Goal: Information Seeking & Learning: Learn about a topic

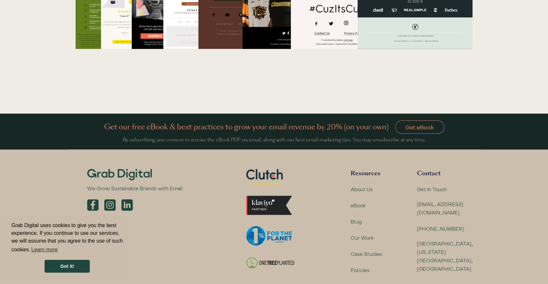
scroll to position [2068, 0]
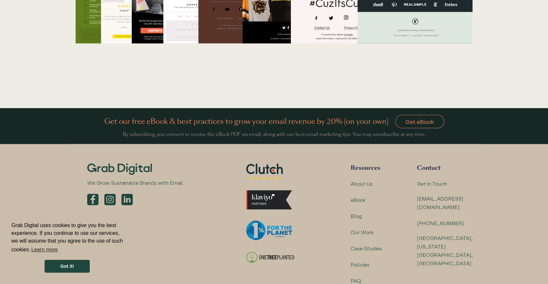
drag, startPoint x: 457, startPoint y: 54, endPoint x: 500, endPoint y: 246, distance: 197.4
click at [362, 212] on div "Blog" at bounding box center [357, 216] width 12 height 8
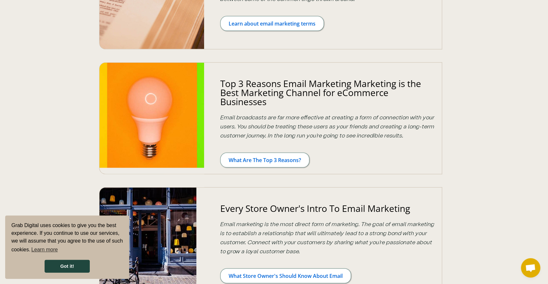
drag, startPoint x: 450, startPoint y: 202, endPoint x: 456, endPoint y: 217, distance: 16.4
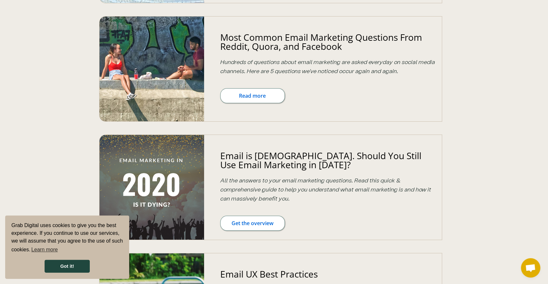
drag, startPoint x: 453, startPoint y: 137, endPoint x: 458, endPoint y: 208, distance: 71.6
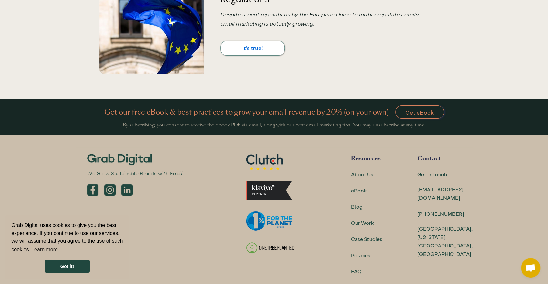
drag, startPoint x: 452, startPoint y: 180, endPoint x: 464, endPoint y: 246, distance: 66.3
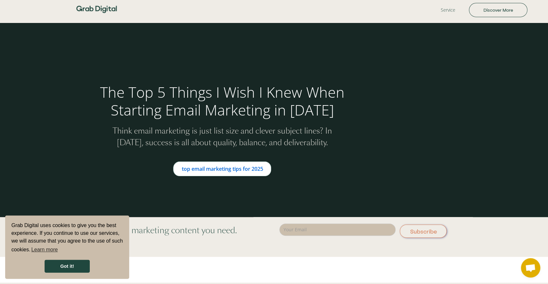
drag, startPoint x: 467, startPoint y: 73, endPoint x: 457, endPoint y: -26, distance: 99.7
click at [252, 164] on link "top email marketing tips for 2025" at bounding box center [222, 168] width 98 height 15
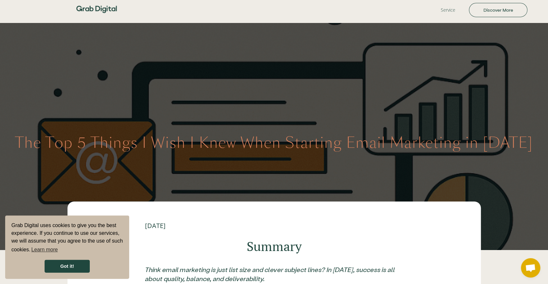
drag, startPoint x: 315, startPoint y: 151, endPoint x: 324, endPoint y: 17, distance: 133.7
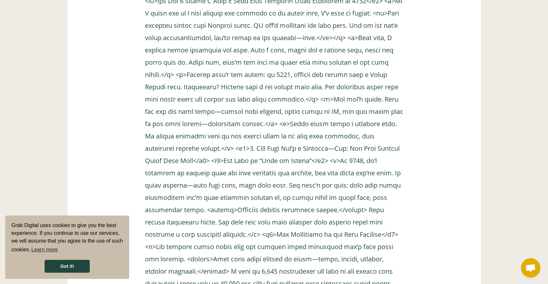
drag, startPoint x: 338, startPoint y: 84, endPoint x: 349, endPoint y: 160, distance: 76.1
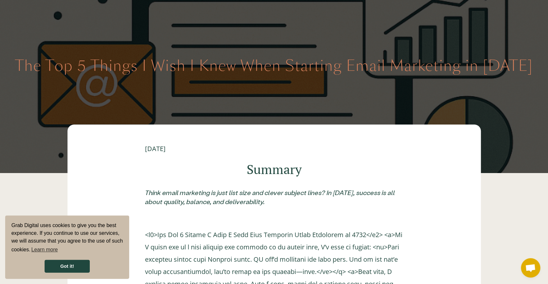
drag, startPoint x: 352, startPoint y: 130, endPoint x: 334, endPoint y: -20, distance: 151.0
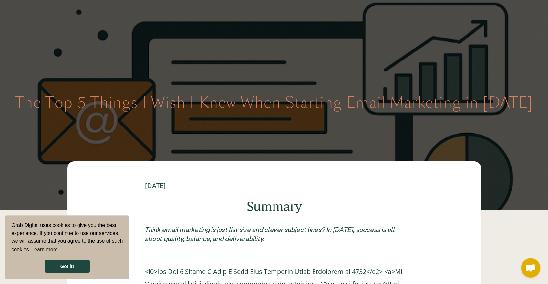
click at [312, 67] on div "The Top 5 Things I Wish I Knew When Starting Email Marketing in [DATE]" at bounding box center [274, 96] width 548 height 227
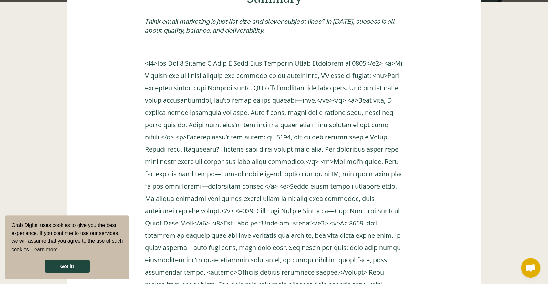
drag, startPoint x: 348, startPoint y: 140, endPoint x: 339, endPoint y: 217, distance: 78.1
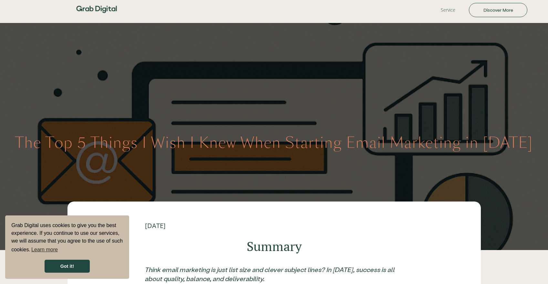
scroll to position [310, 0]
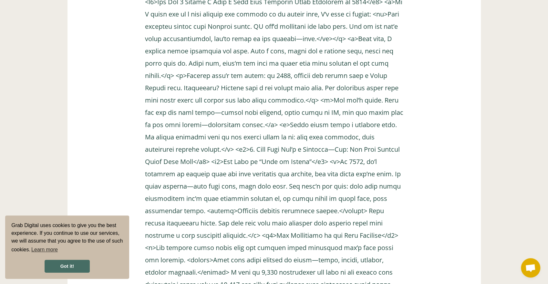
click at [54, 272] on link "Got it!" at bounding box center [67, 265] width 45 height 13
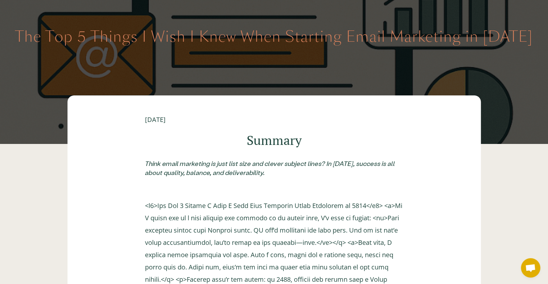
scroll to position [0, 0]
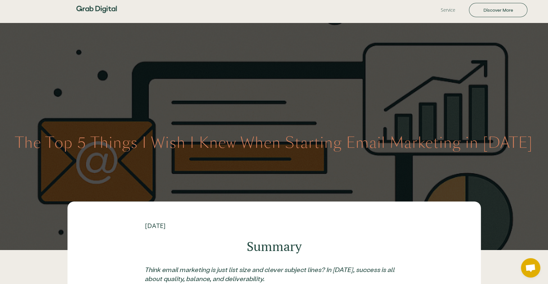
drag, startPoint x: 359, startPoint y: 173, endPoint x: 343, endPoint y: 15, distance: 158.5
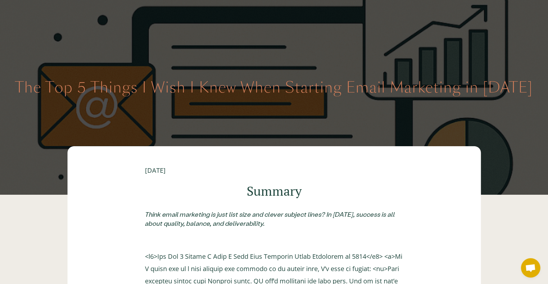
drag, startPoint x: 358, startPoint y: 126, endPoint x: 373, endPoint y: 150, distance: 28.7
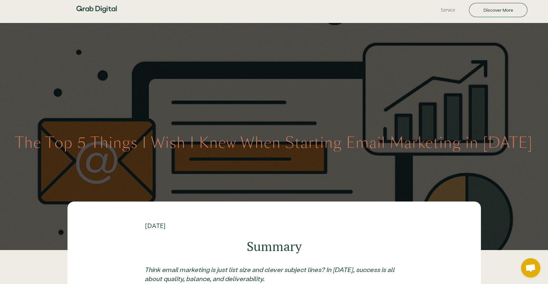
drag, startPoint x: 373, startPoint y: 150, endPoint x: 389, endPoint y: 65, distance: 87.1
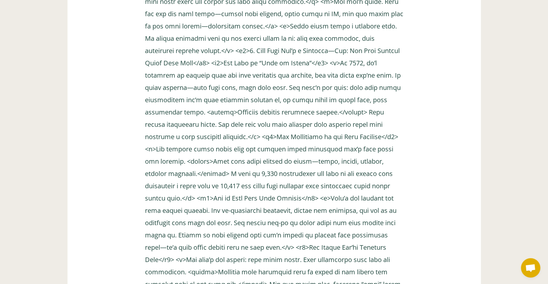
scroll to position [1437, 0]
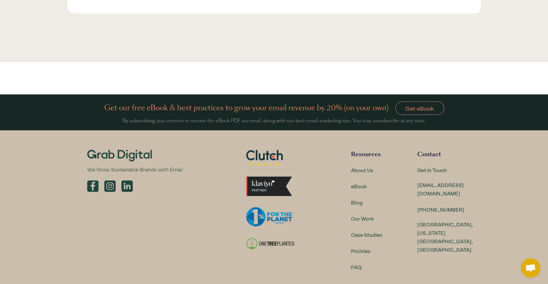
drag, startPoint x: 373, startPoint y: 120, endPoint x: 348, endPoint y: 212, distance: 95.5
click at [361, 205] on div "Blog" at bounding box center [357, 202] width 12 height 8
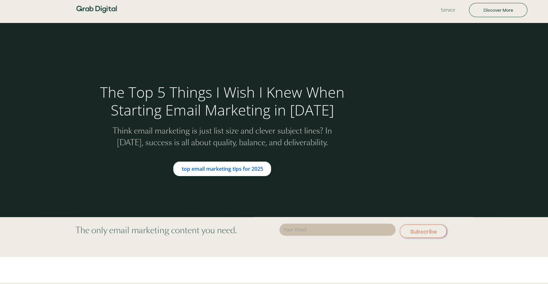
scroll to position [86, 0]
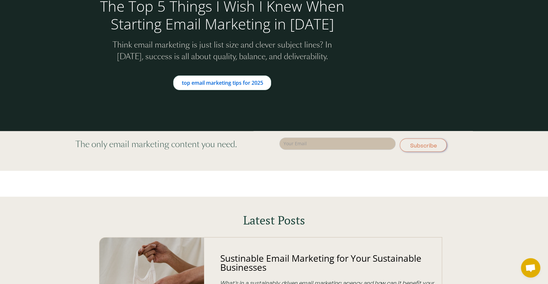
click at [225, 93] on div "The Top 5 Things I Wish I Knew When Starting Email Marketing in [DATE] Think em…" at bounding box center [274, 34] width 548 height 194
click at [223, 85] on link "top email marketing tips for 2025" at bounding box center [222, 82] width 98 height 15
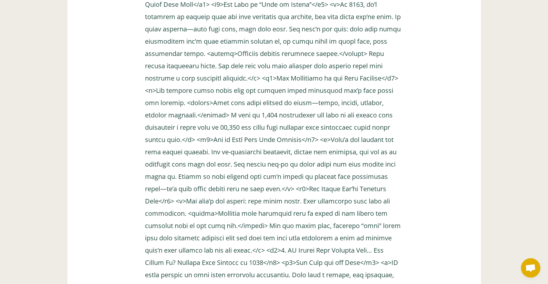
drag, startPoint x: 300, startPoint y: 153, endPoint x: 291, endPoint y: 230, distance: 78.0
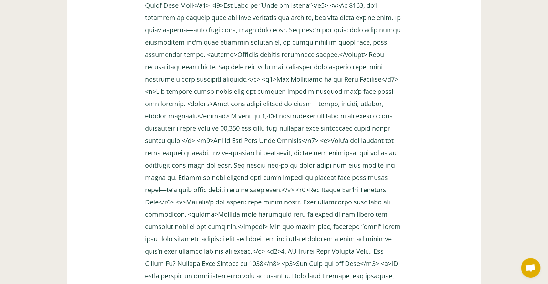
scroll to position [185, 0]
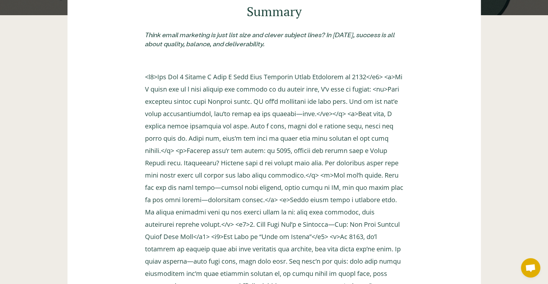
drag, startPoint x: 305, startPoint y: 151, endPoint x: 305, endPoint y: 87, distance: 64.0
